Goal: Check status: Check status

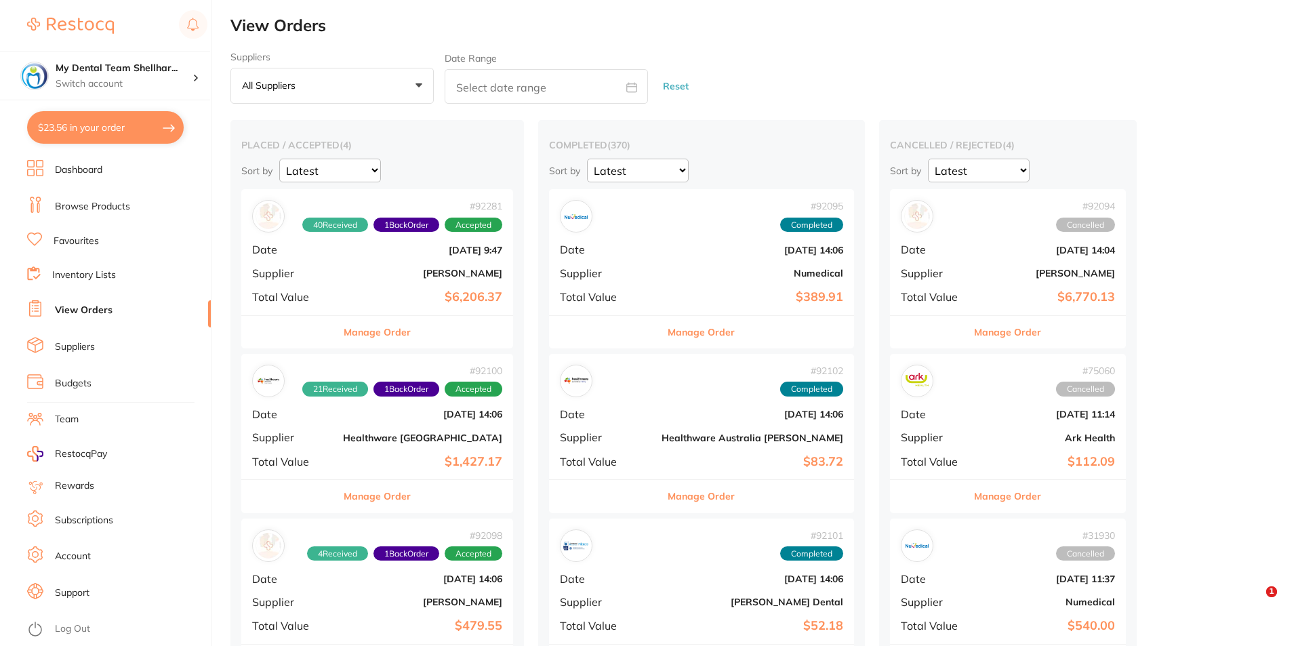
click at [439, 432] on b "Healthware [GEOGRAPHIC_DATA]" at bounding box center [422, 437] width 159 height 11
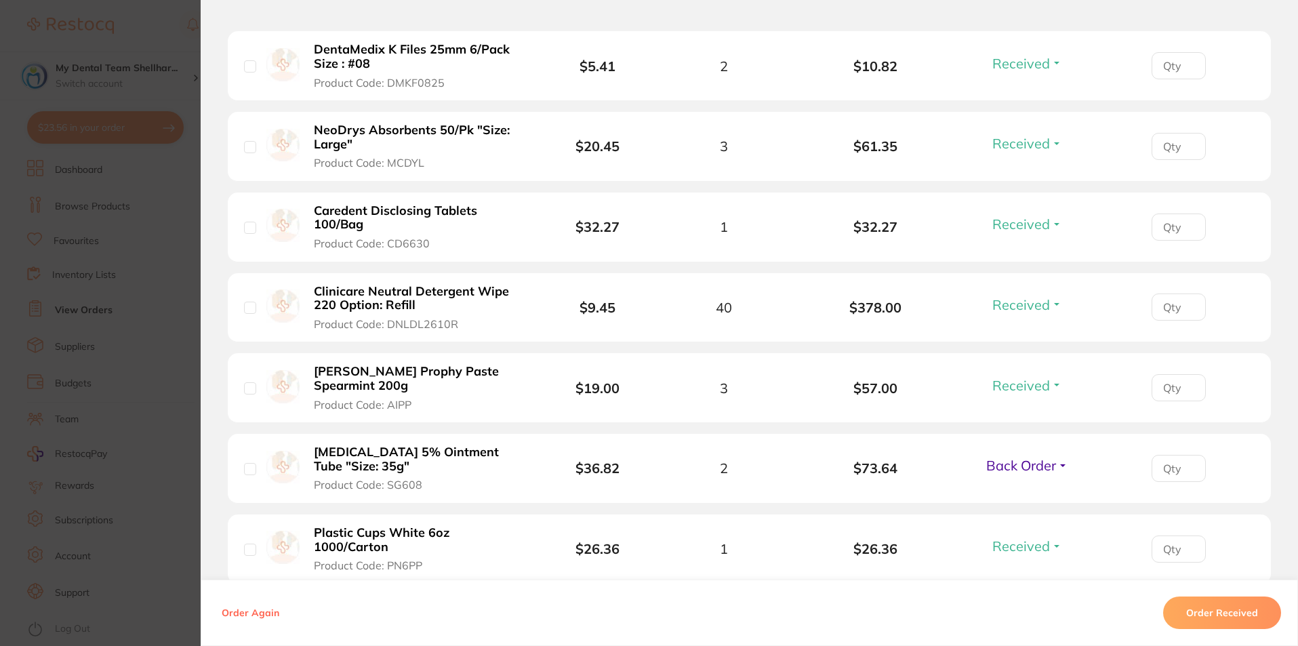
scroll to position [949, 0]
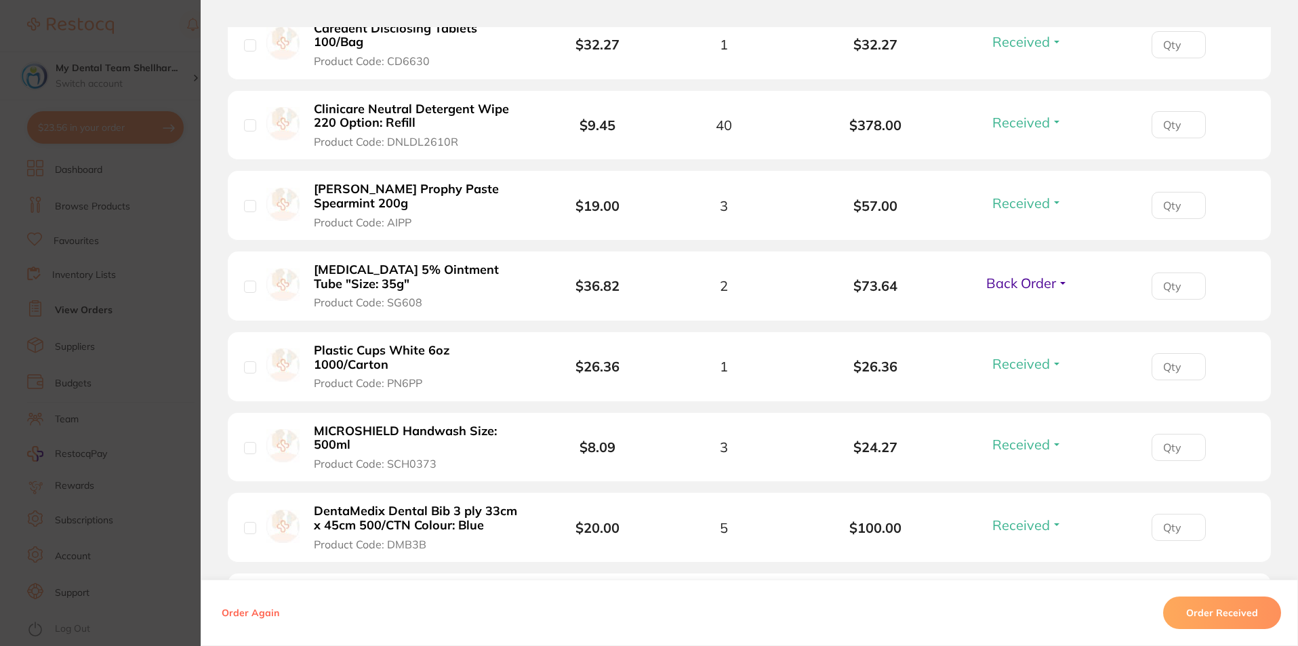
click at [1017, 278] on span "Back Order" at bounding box center [1021, 283] width 70 height 17
click at [1026, 314] on span "Received" at bounding box center [1027, 312] width 35 height 10
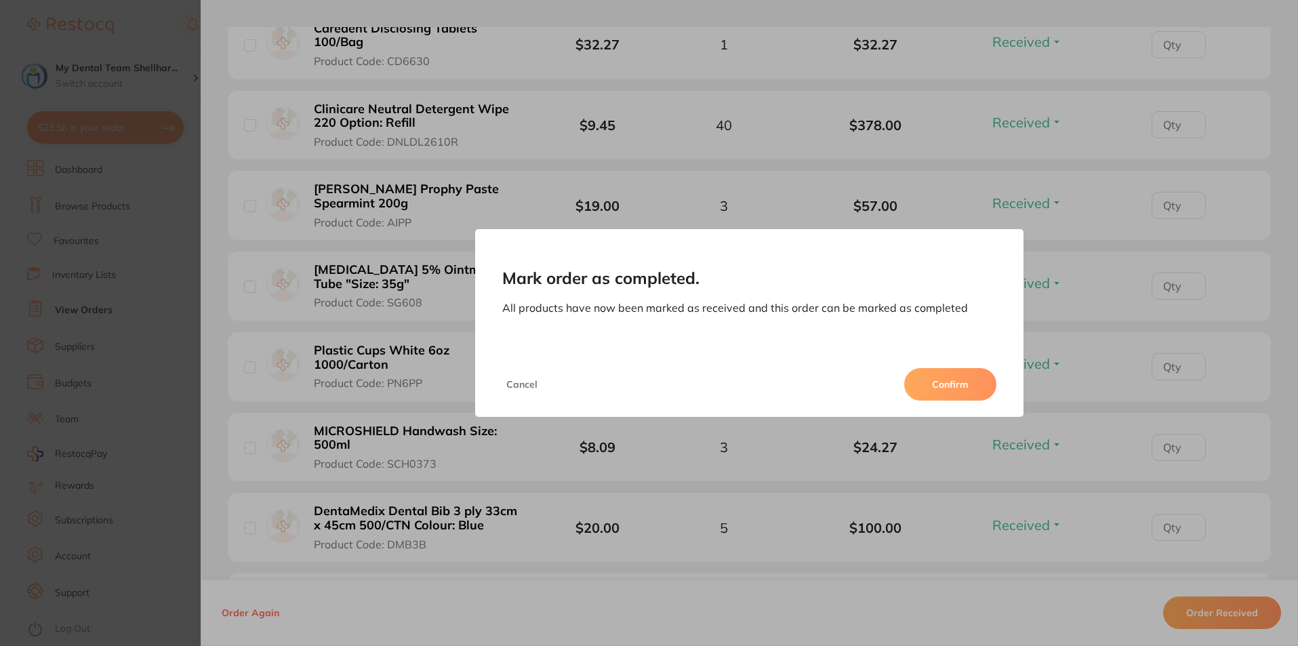
click at [956, 374] on button "Confirm" at bounding box center [950, 384] width 92 height 33
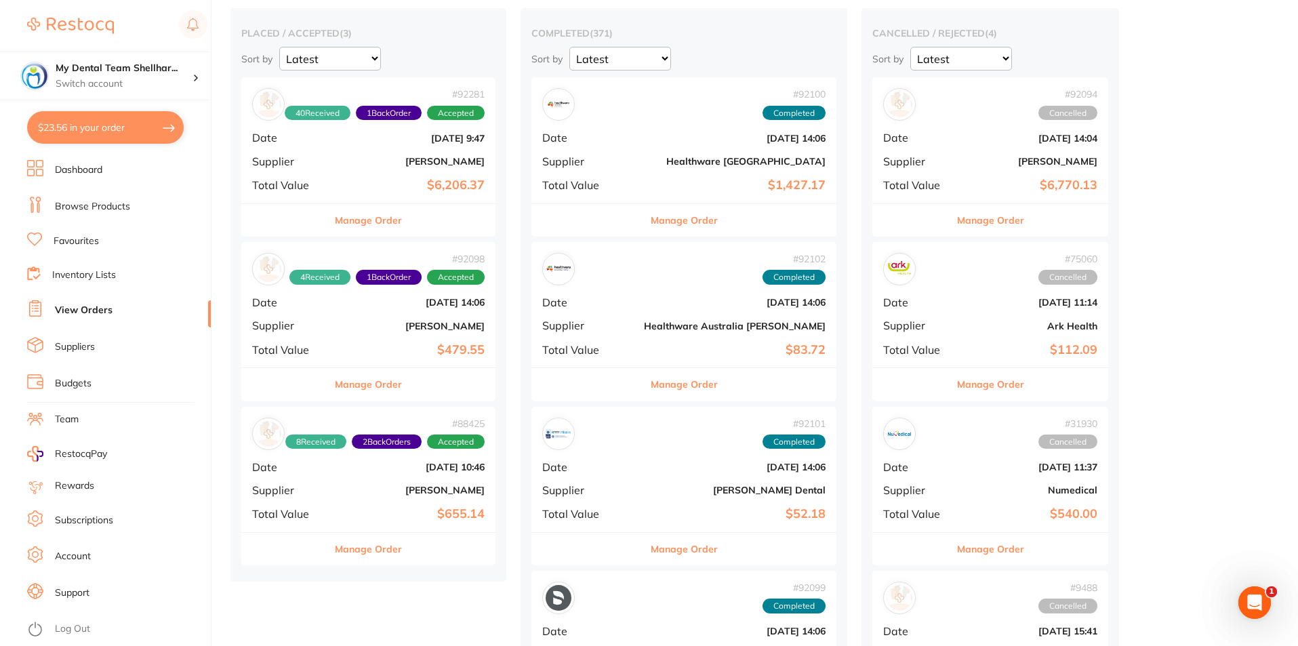
scroll to position [136, 0]
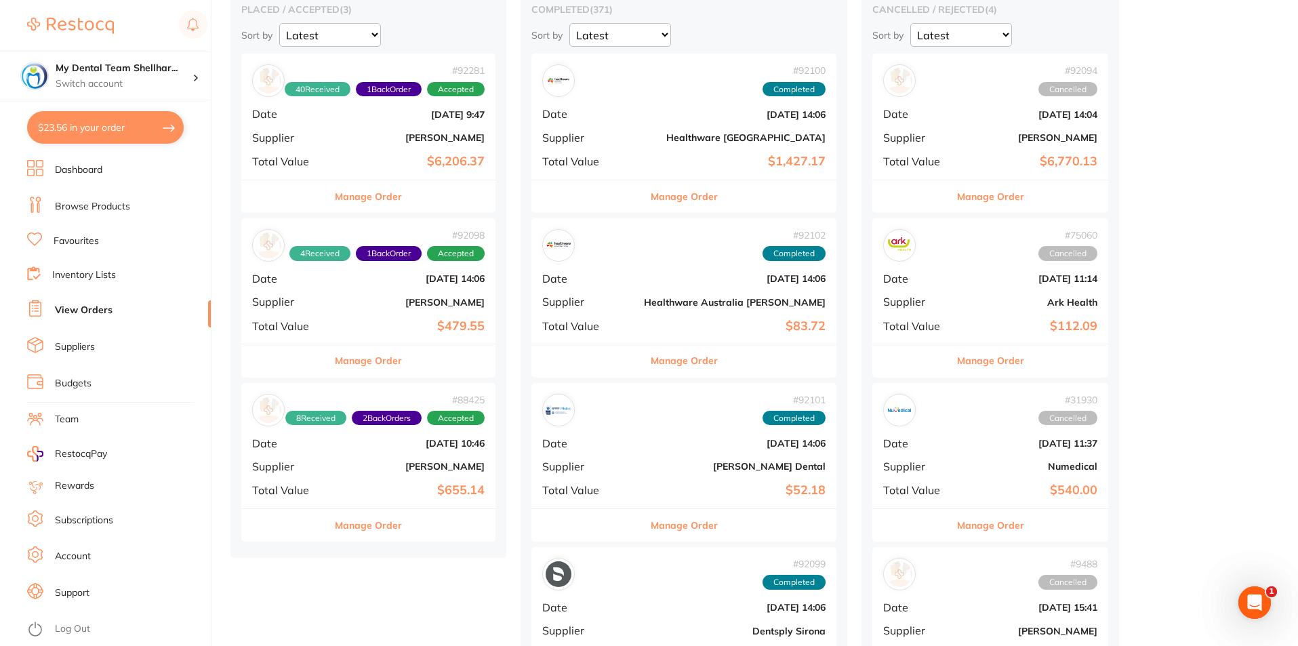
click at [441, 135] on b "[PERSON_NAME]" at bounding box center [411, 137] width 148 height 11
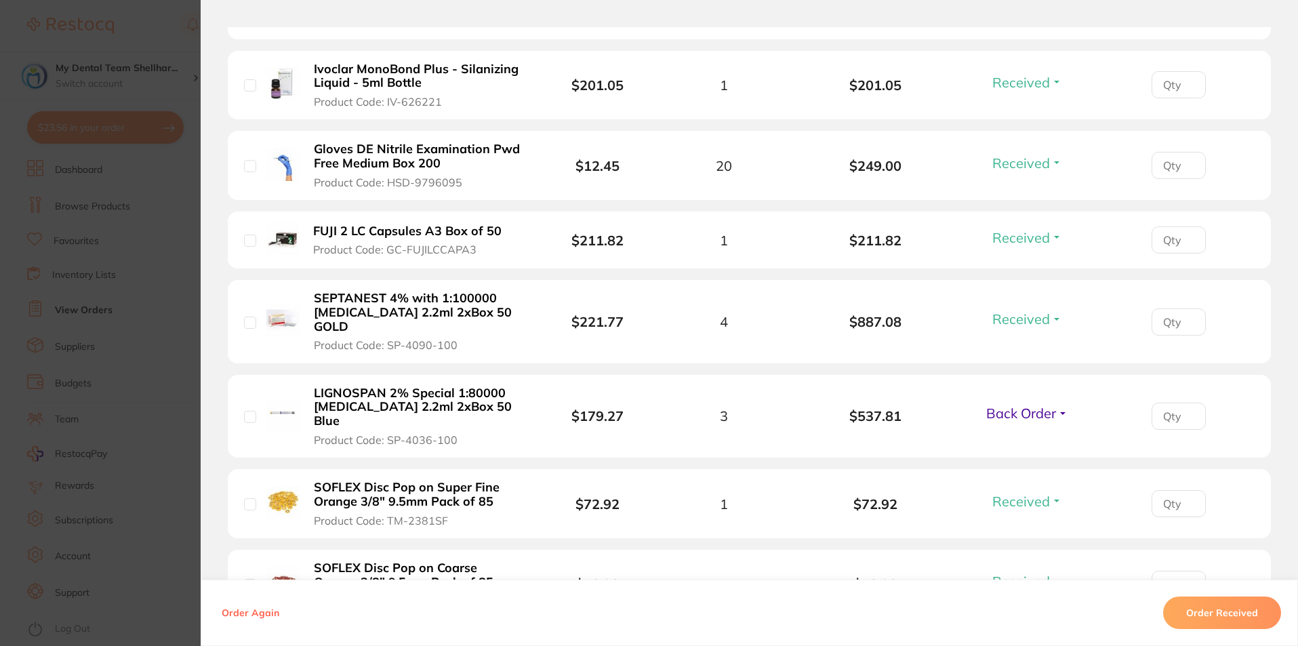
scroll to position [1152, 0]
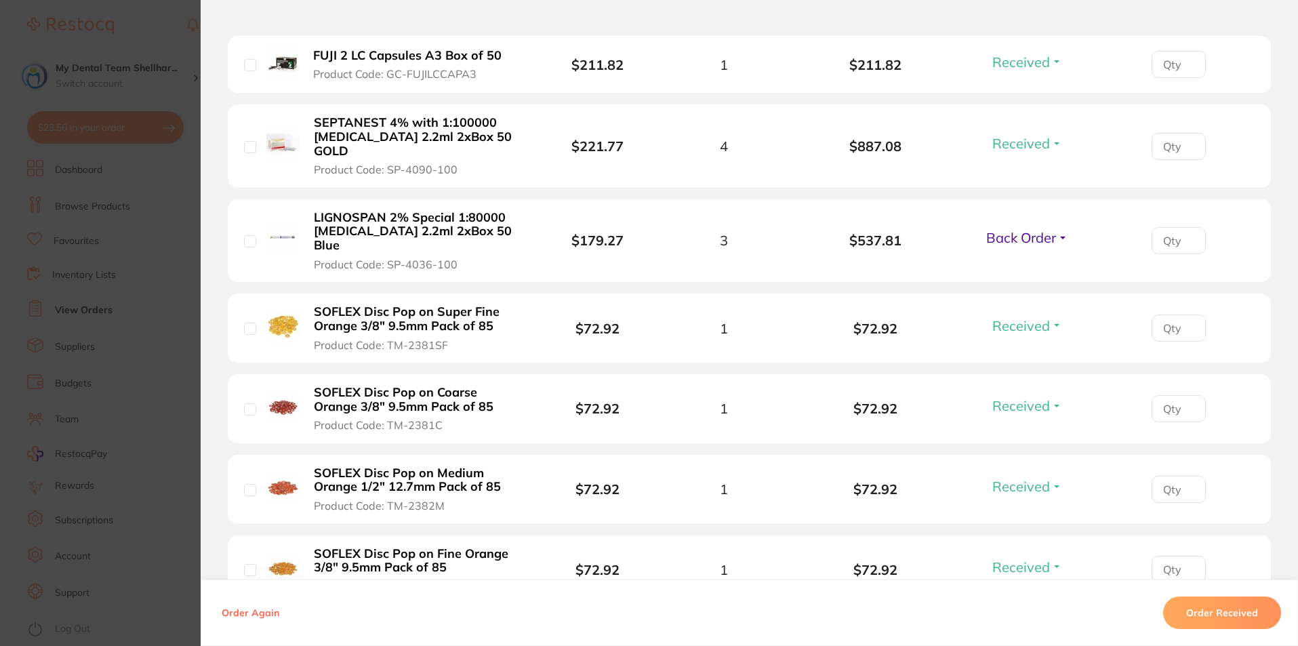
click at [115, 405] on section "Order ID: Restocq- 92281 Order Information 40 Received 1 Back Order Accepted Or…" at bounding box center [649, 323] width 1298 height 646
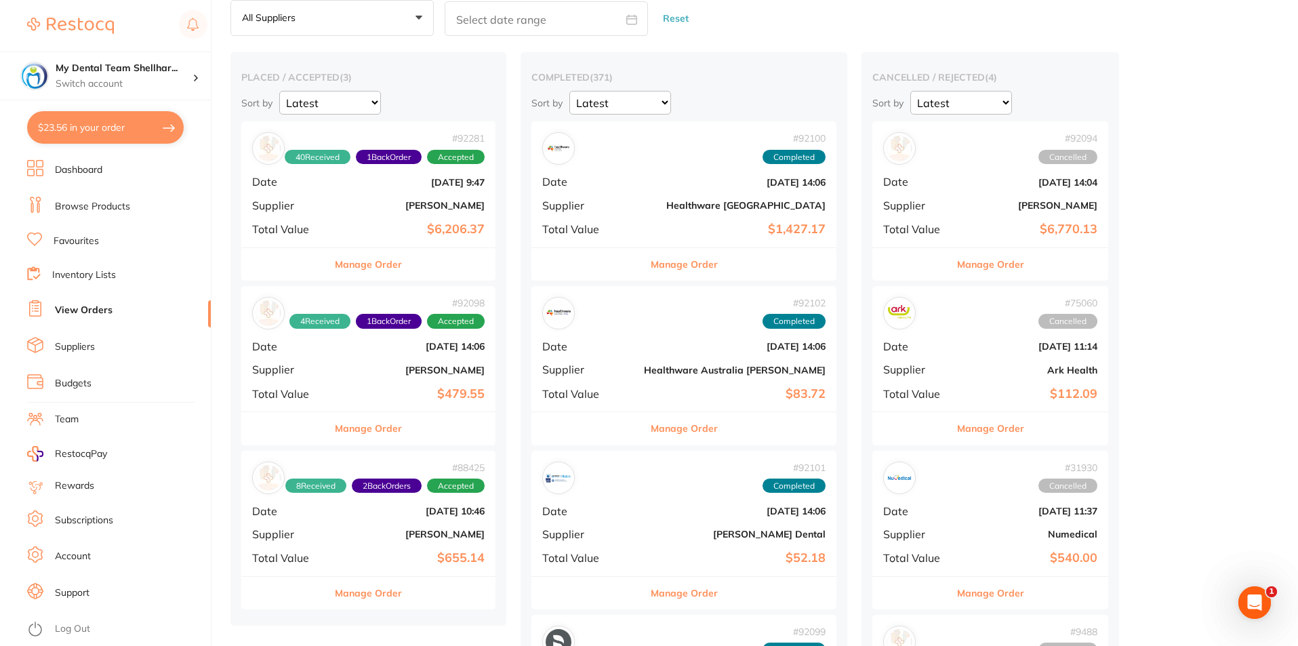
scroll to position [136, 0]
